Goal: Task Accomplishment & Management: Use online tool/utility

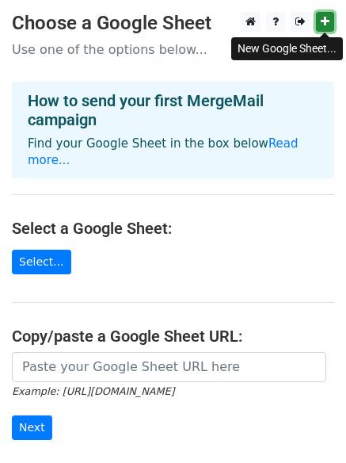
click at [324, 14] on link at bounding box center [325, 22] width 18 height 20
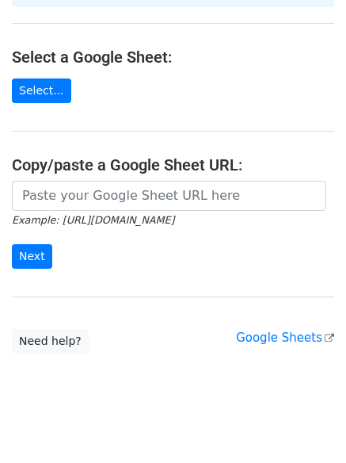
scroll to position [172, 0]
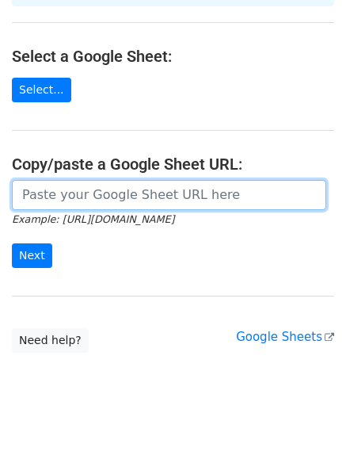
click at [61, 180] on input "url" at bounding box center [169, 195] width 315 height 30
paste input "https://docs.google.com/spreadsheets/d/1BswniGHC7mIgb-9P4mcrfuy4wwREGLSU9LfBEkT…"
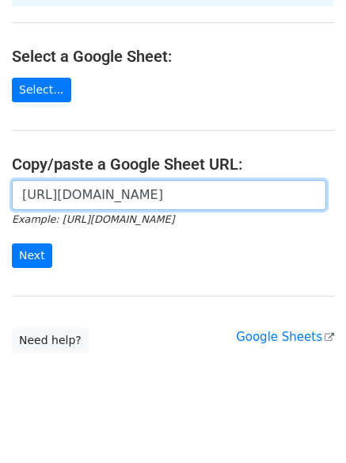
scroll to position [0, 353]
type input "https://docs.google.com/spreadsheets/d/1BswniGHC7mIgb-9P4mcrfuy4wwREGLSU9LfBEkT…"
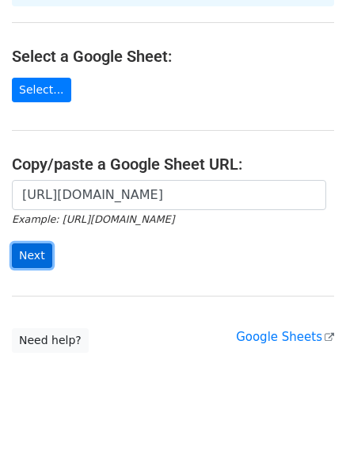
scroll to position [0, 0]
click at [29, 243] on input "Next" at bounding box center [32, 255] width 40 height 25
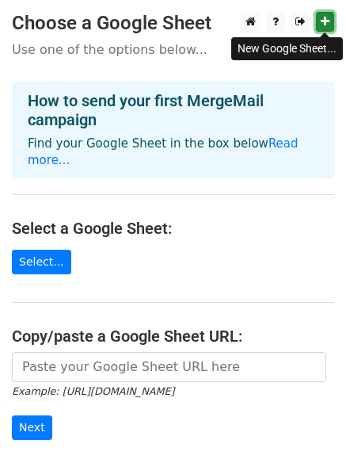
click at [320, 24] on link at bounding box center [325, 22] width 18 height 20
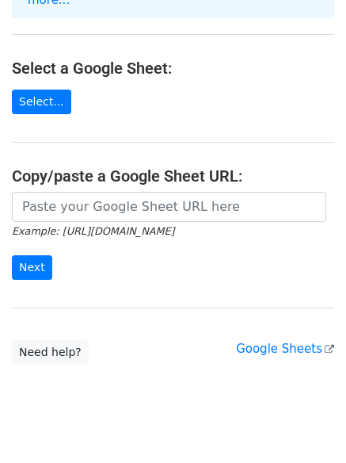
scroll to position [172, 0]
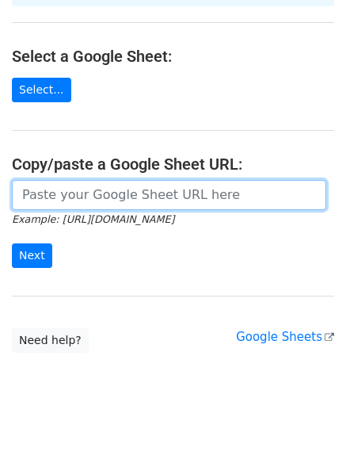
click at [36, 180] on input "url" at bounding box center [169, 195] width 315 height 30
paste input "https://docs.google.com/spreadsheets/d/1TgKnhGRhUmD3pJxQlGj-rCzVKj1rB4wuQiToSoE…"
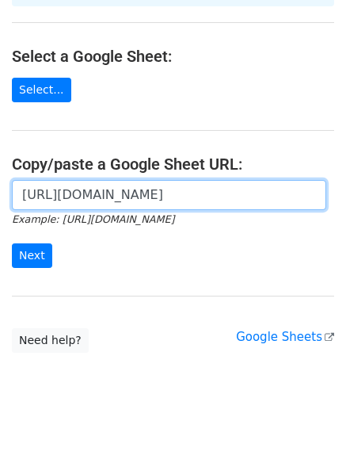
scroll to position [0, 343]
type input "https://docs.google.com/spreadsheets/d/1TgKnhGRhUmD3pJxQlGj-rCzVKj1rB4wuQiToSoE…"
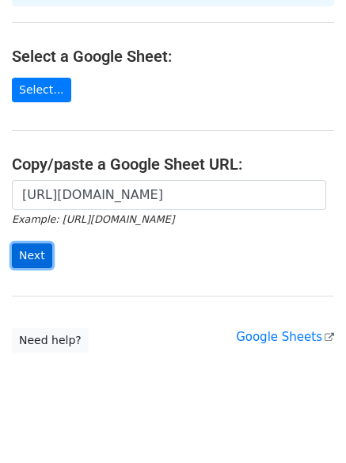
scroll to position [0, 0]
click at [22, 243] on input "Next" at bounding box center [32, 255] width 40 height 25
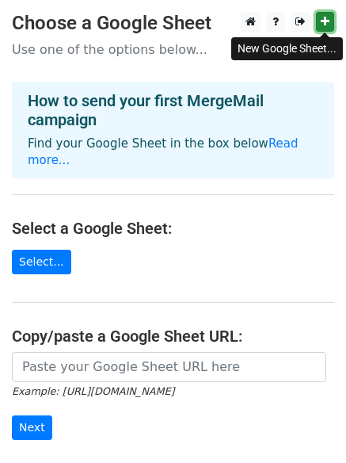
click at [323, 17] on icon at bounding box center [325, 21] width 9 height 11
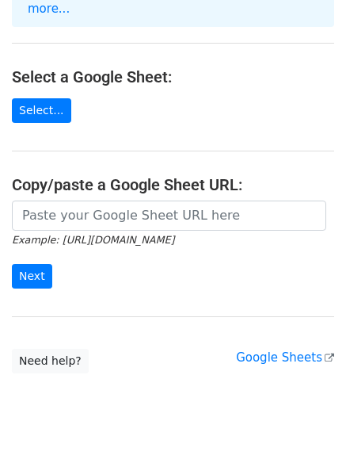
scroll to position [172, 0]
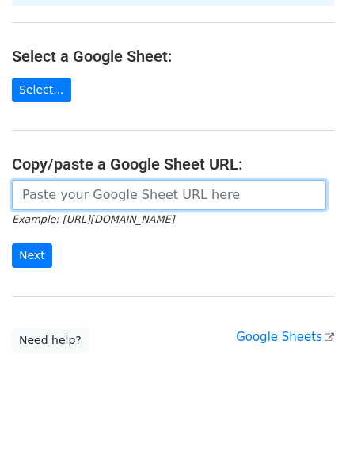
click at [54, 189] on input "url" at bounding box center [169, 195] width 315 height 30
paste input "https://docs.google.com/spreadsheets/d/1IHlfSCa_z58VMY6ZRyGaCGugOfqwmsDT7clG7A_…"
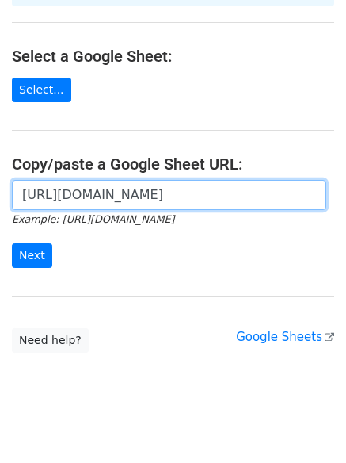
scroll to position [0, 346]
type input "https://docs.google.com/spreadsheets/d/1IHlfSCa_z58VMY6ZRyGaCGugOfqwmsDT7clG7A_…"
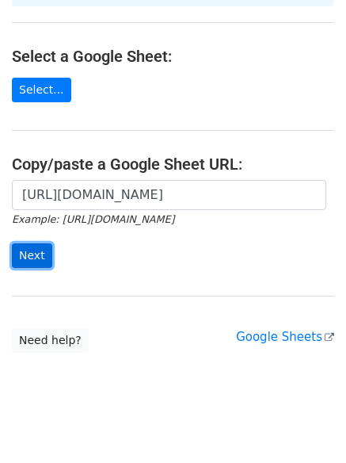
scroll to position [0, 0]
click at [32, 243] on input "Next" at bounding box center [32, 255] width 40 height 25
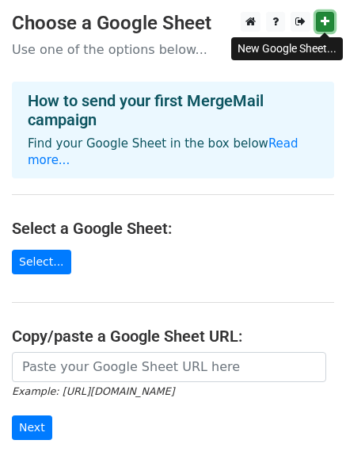
click at [326, 23] on icon at bounding box center [325, 21] width 9 height 11
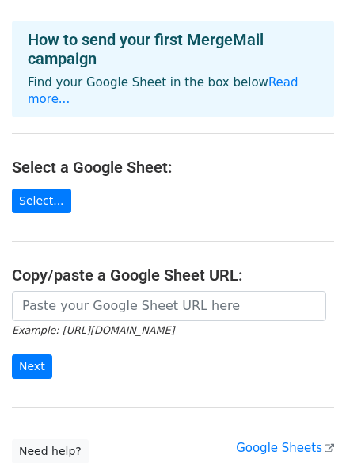
scroll to position [172, 0]
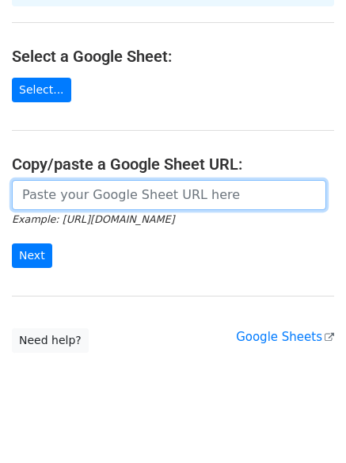
click at [45, 180] on input "url" at bounding box center [169, 195] width 315 height 30
paste input "[URL][DOMAIN_NAME]"
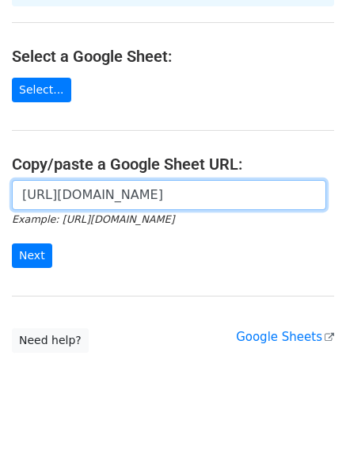
scroll to position [0, 366]
type input "[URL][DOMAIN_NAME]"
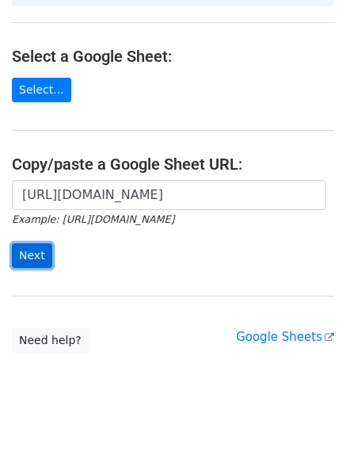
scroll to position [0, 0]
click at [29, 245] on input "Next" at bounding box center [32, 255] width 40 height 25
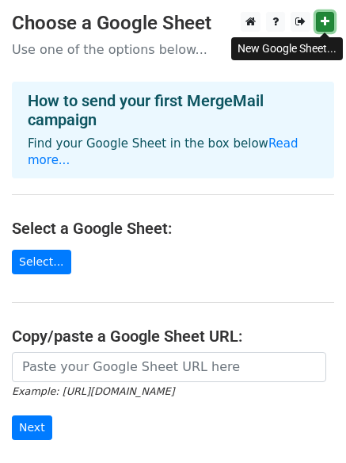
click at [323, 25] on icon at bounding box center [325, 21] width 9 height 11
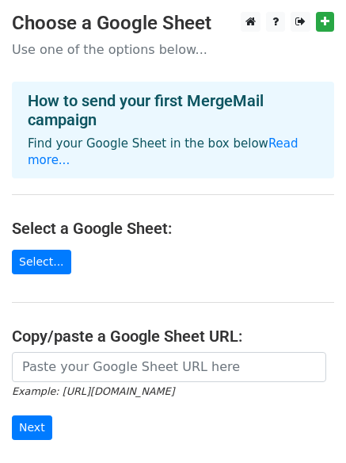
scroll to position [172, 0]
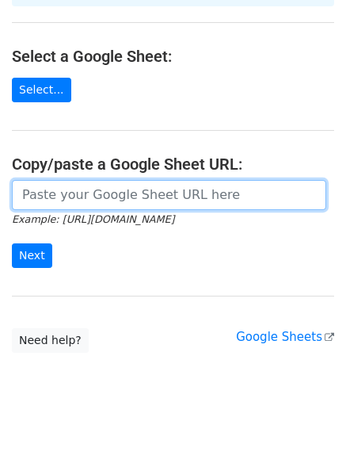
click at [60, 183] on input "url" at bounding box center [169, 195] width 315 height 30
paste input "[URL][DOMAIN_NAME]"
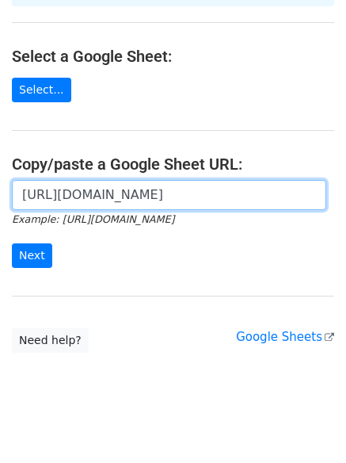
scroll to position [0, 351]
type input "[URL][DOMAIN_NAME]"
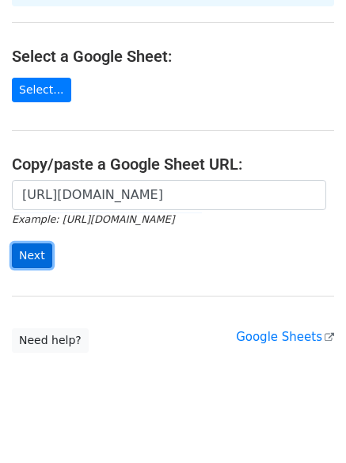
scroll to position [0, 0]
click at [36, 243] on input "Next" at bounding box center [32, 255] width 40 height 25
